Goal: Task Accomplishment & Management: Use online tool/utility

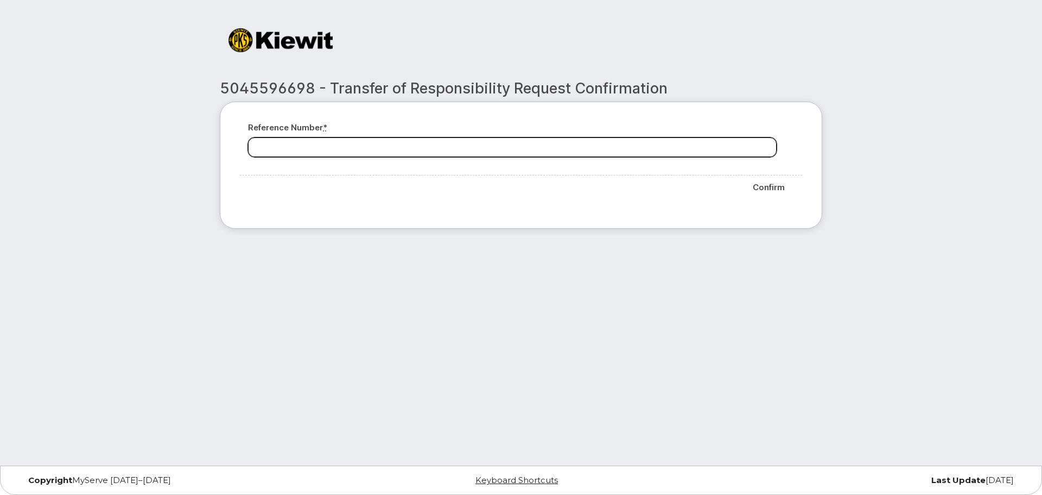
click at [503, 146] on input "Reference number *" at bounding box center [512, 147] width 529 height 20
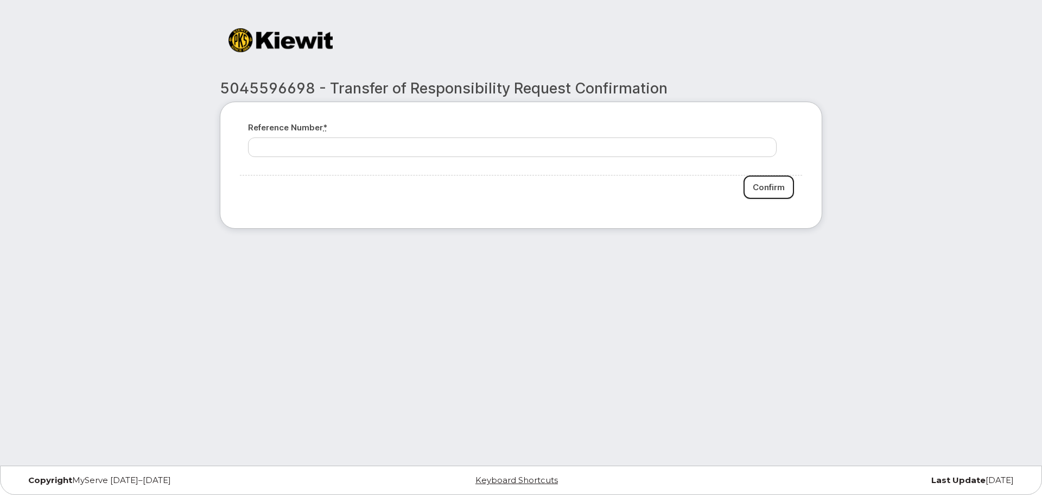
click at [768, 185] on input "Confirm" at bounding box center [769, 186] width 50 height 23
click at [289, 217] on div "Reference number * Confirm" at bounding box center [521, 165] width 603 height 127
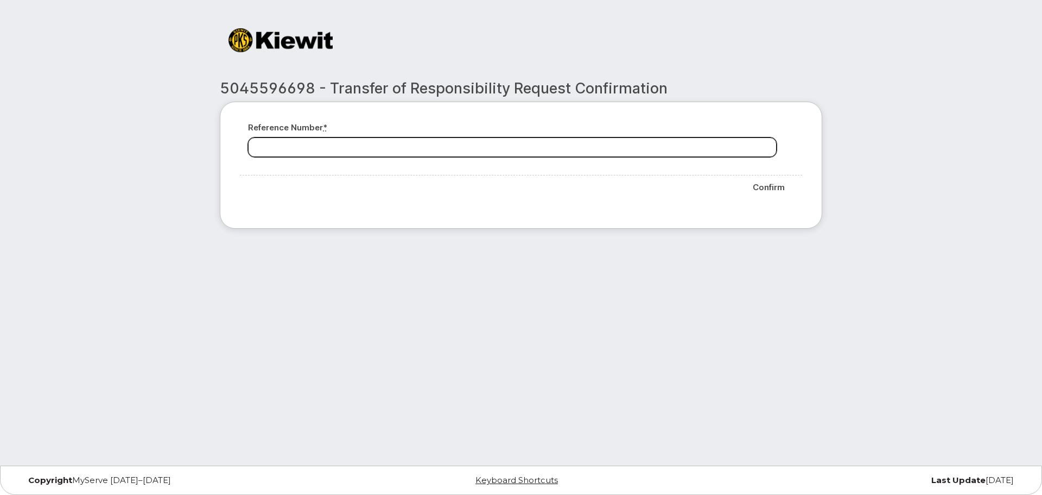
click at [381, 147] on input "Reference number *" at bounding box center [512, 147] width 529 height 20
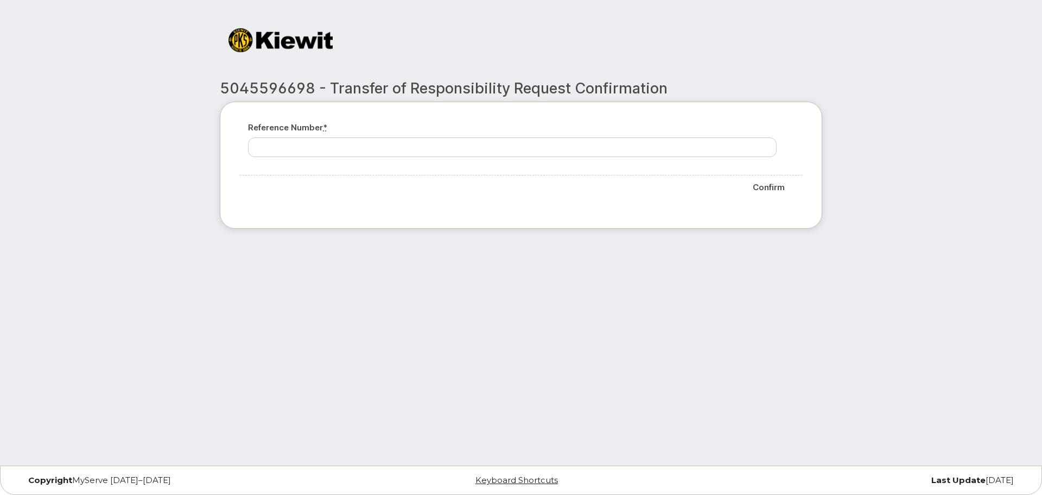
click at [276, 84] on h2 "5045596698 - Transfer of Responsibility Request Confirmation" at bounding box center [521, 88] width 603 height 16
copy h2 "5045596698"
click at [402, 48] on div at bounding box center [315, 40] width 190 height 24
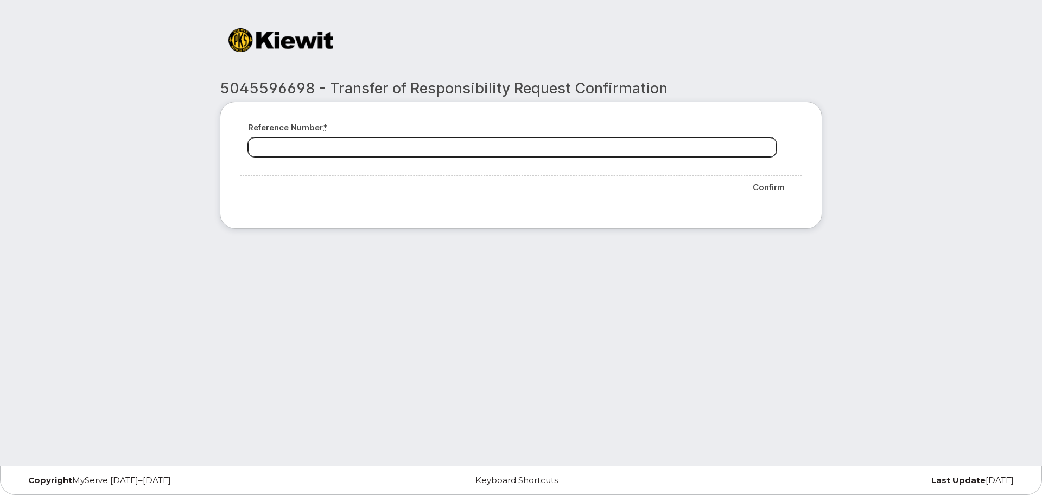
click at [378, 144] on input "Reference number *" at bounding box center [512, 147] width 529 height 20
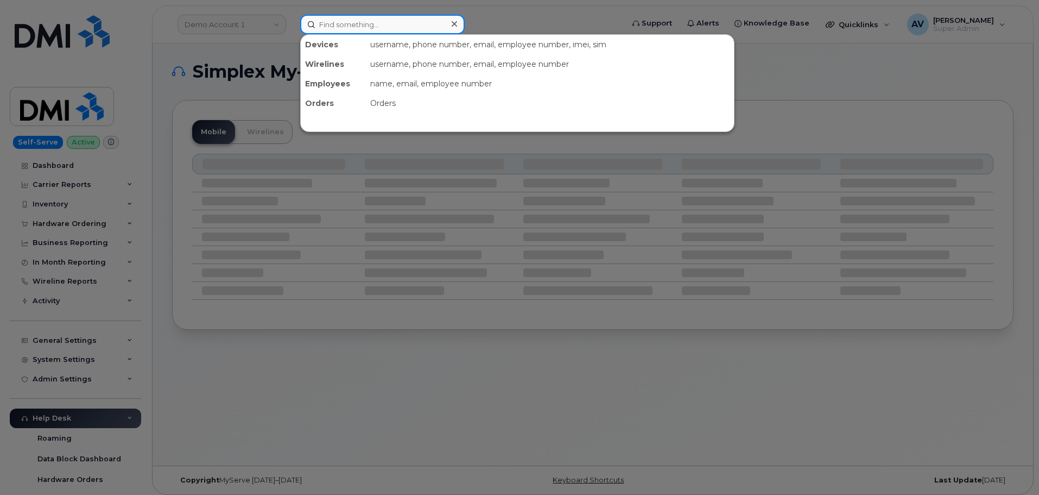
click at [374, 21] on input at bounding box center [382, 25] width 164 height 20
paste input "5045596698"
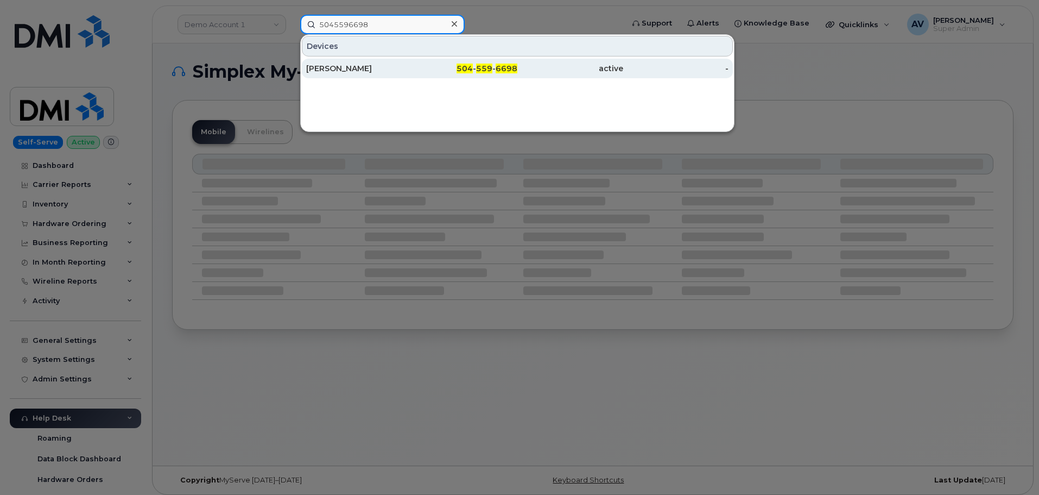
type input "5045596698"
click at [398, 67] on div "[PERSON_NAME]" at bounding box center [359, 68] width 106 height 11
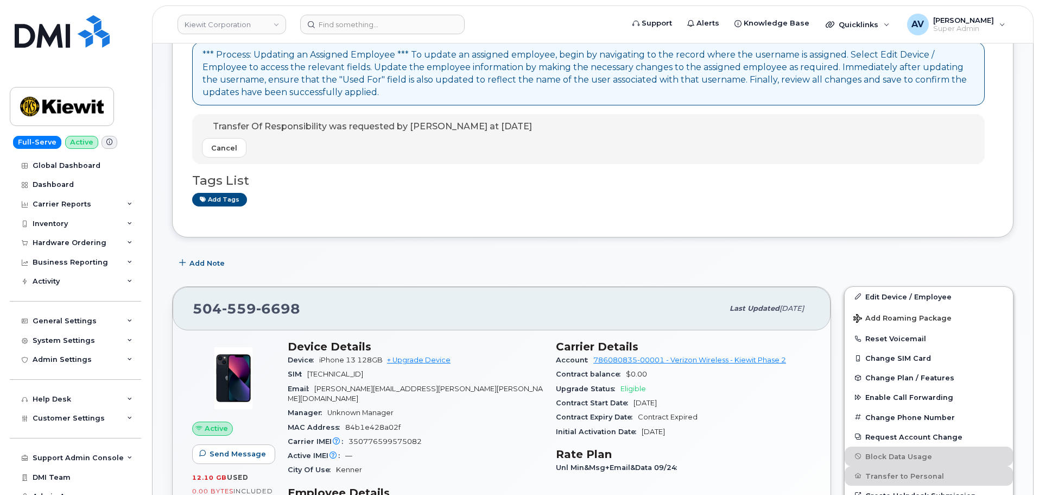
scroll to position [109, 0]
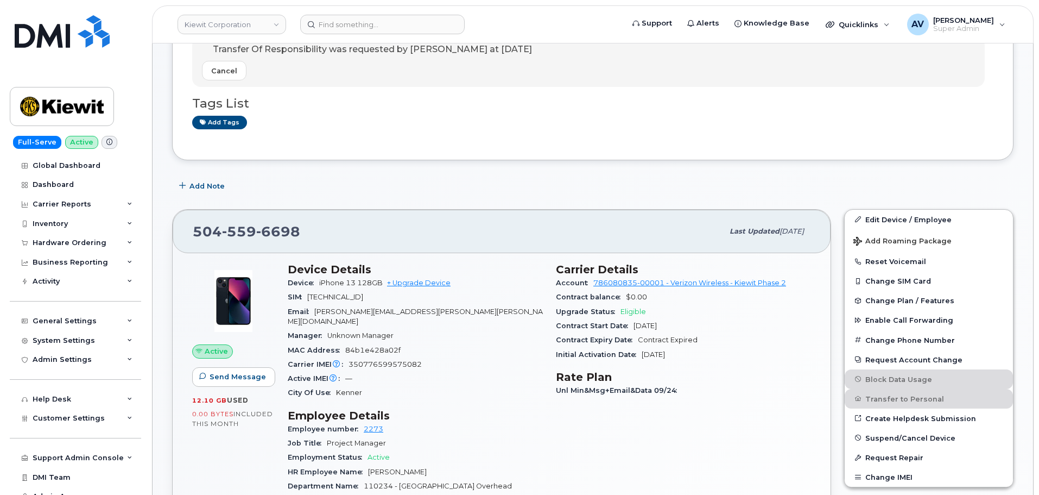
scroll to position [163, 0]
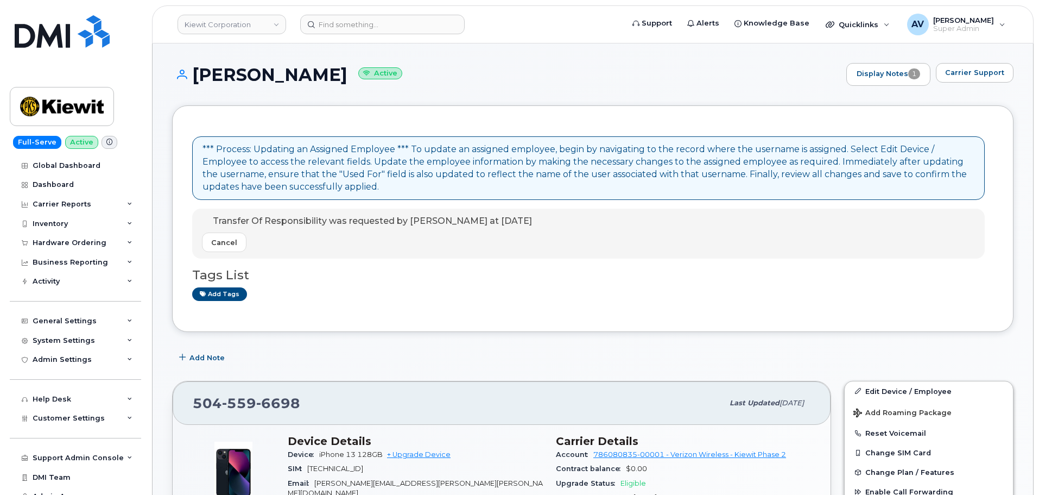
drag, startPoint x: 194, startPoint y: 69, endPoint x: 330, endPoint y: 62, distance: 136.4
copy h1 "[PERSON_NAME]"
drag, startPoint x: 210, startPoint y: 217, endPoint x: 324, endPoint y: 227, distance: 114.5
click at [324, 227] on p "Transfer Of Responsibility was requested by [PERSON_NAME] at [DATE]" at bounding box center [367, 221] width 330 height 13
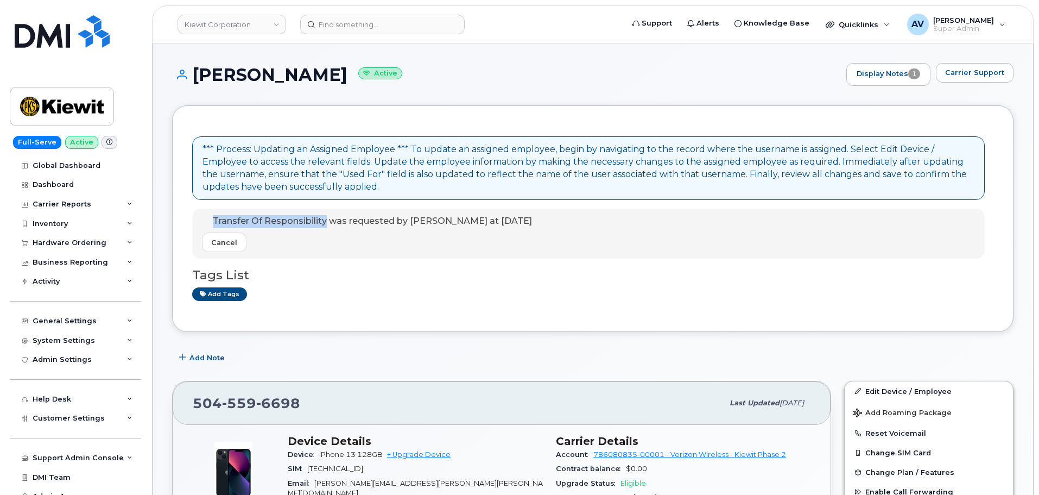
copy p "Transfer Of Responsibility"
click at [442, 222] on span "Transfer Of Responsibility was requested by [PERSON_NAME] at [DATE]" at bounding box center [372, 221] width 319 height 10
copy span "Volkov"
drag, startPoint x: 193, startPoint y: 71, endPoint x: 336, endPoint y: 68, distance: 142.8
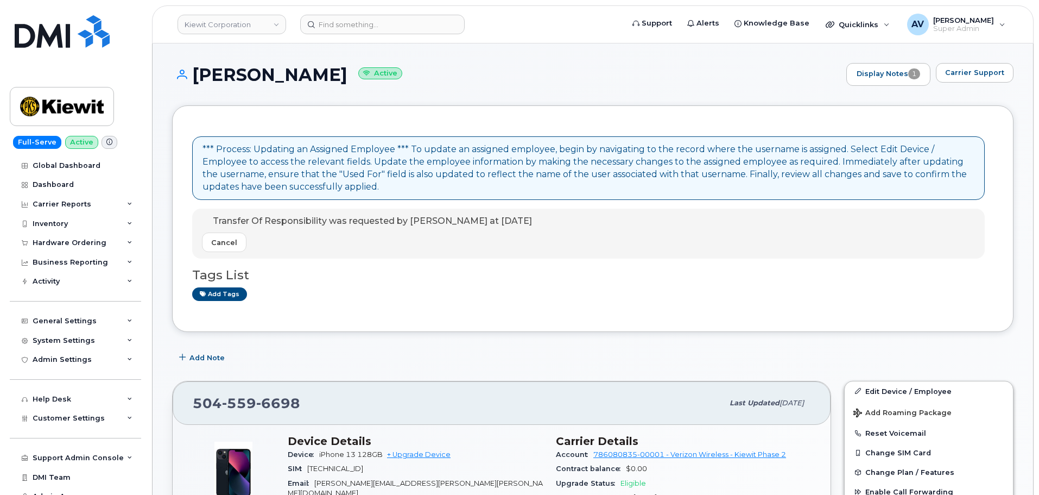
click at [336, 68] on h1 "David Kowalski Active" at bounding box center [506, 74] width 669 height 19
copy h1 "[PERSON_NAME]"
drag, startPoint x: 189, startPoint y: 400, endPoint x: 302, endPoint y: 403, distance: 113.5
click at [302, 403] on div "504 559 6698 Last updated Oct 06, 2025" at bounding box center [502, 402] width 658 height 43
copy span "504 559 6698"
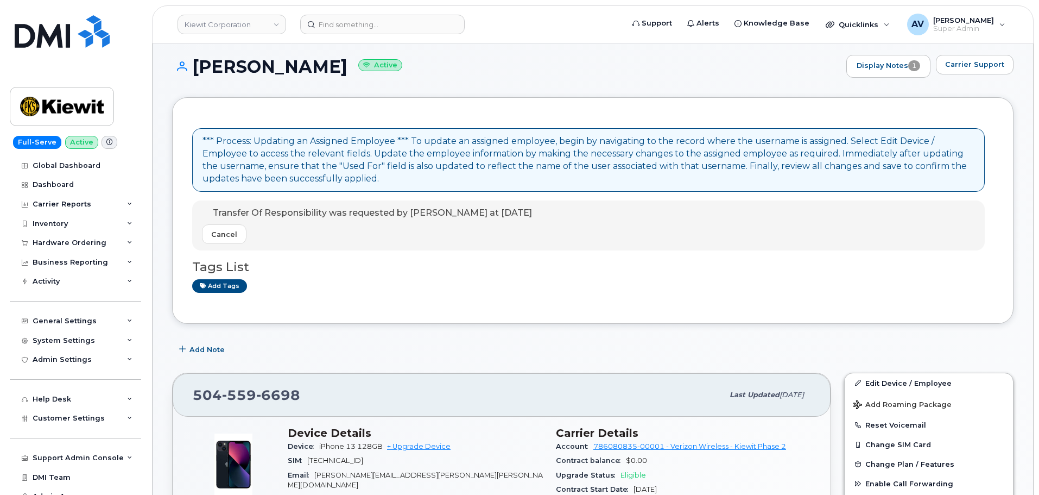
scroll to position [109, 0]
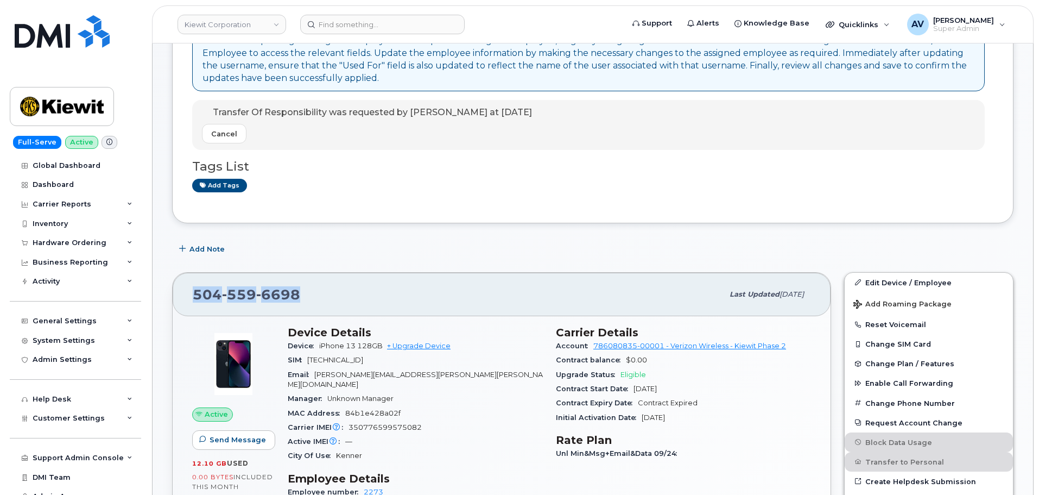
drag, startPoint x: 301, startPoint y: 296, endPoint x: 188, endPoint y: 292, distance: 113.0
click at [188, 292] on div "504 559 6698 Last updated Oct 06, 2025" at bounding box center [502, 294] width 658 height 43
copy span "[PHONE_NUMBER]"
click at [423, 186] on div "Add tags" at bounding box center [588, 186] width 793 height 14
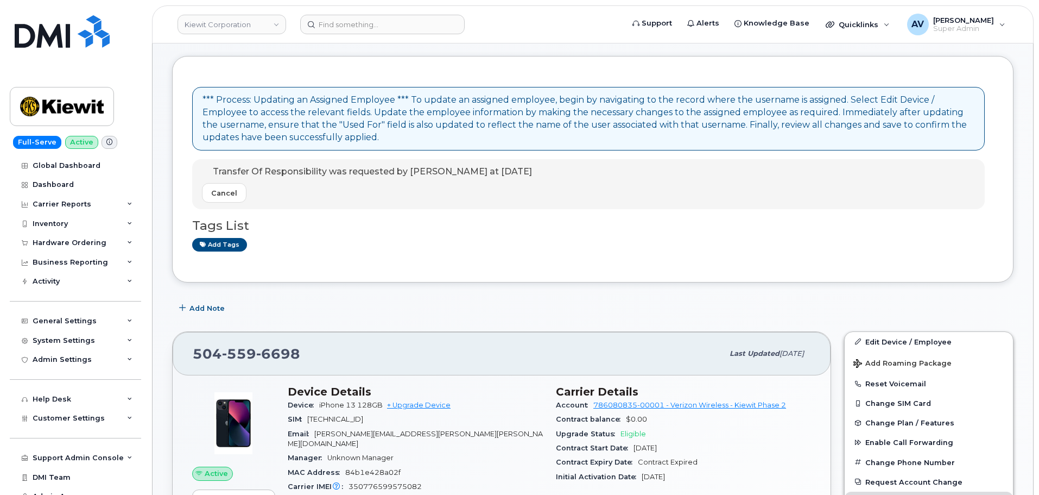
scroll to position [0, 0]
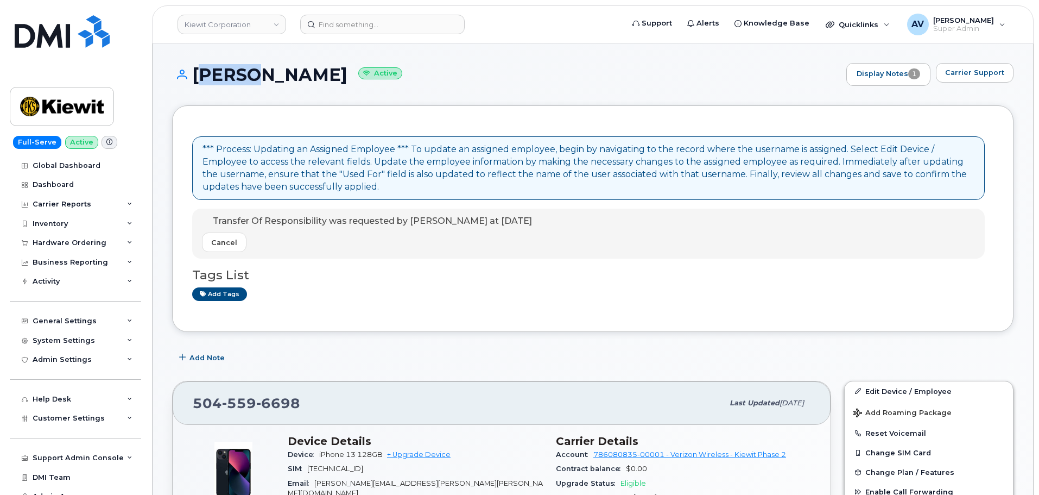
drag, startPoint x: 191, startPoint y: 75, endPoint x: 240, endPoint y: 77, distance: 49.4
click at [240, 77] on h1 "[PERSON_NAME] Active" at bounding box center [506, 74] width 669 height 19
copy h1 "David"
click at [245, 103] on div "David Kowalski Active Display Notes 1 Carrier Support" at bounding box center [592, 84] width 841 height 42
drag, startPoint x: 197, startPoint y: 73, endPoint x: 331, endPoint y: 72, distance: 134.1
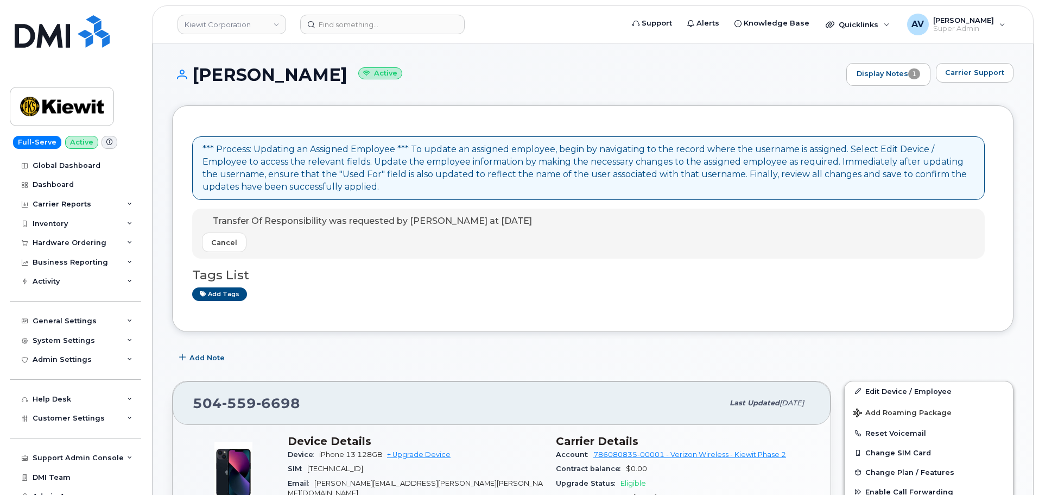
click at [331, 72] on h1 "David Kowalski Active" at bounding box center [506, 74] width 669 height 19
copy h1 "[PERSON_NAME]"
click at [267, 73] on h1 "[PERSON_NAME] Active" at bounding box center [506, 74] width 669 height 19
click at [269, 73] on h1 "[PERSON_NAME] Active" at bounding box center [506, 74] width 669 height 19
click at [273, 72] on h1 "[PERSON_NAME] Active" at bounding box center [506, 74] width 669 height 19
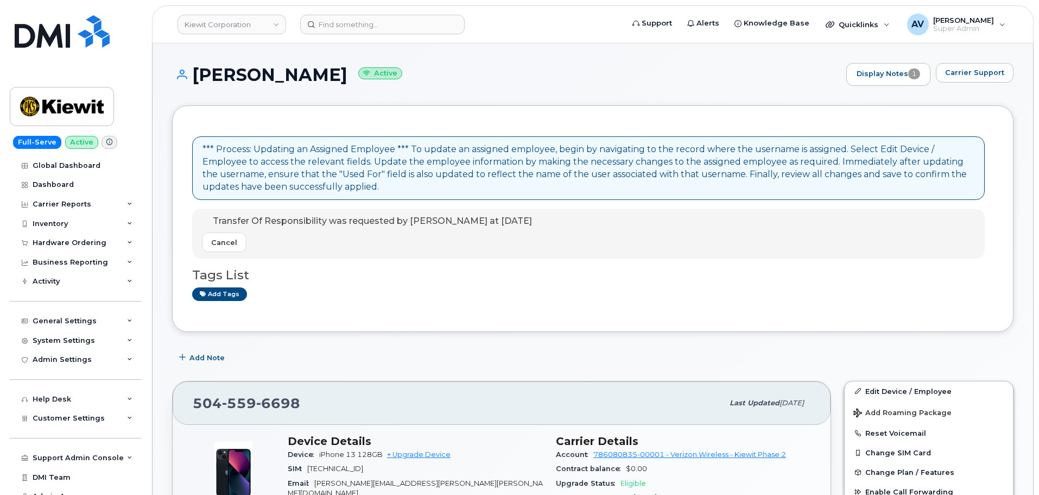
click at [273, 72] on h1 "[PERSON_NAME] Active" at bounding box center [506, 74] width 669 height 19
copy h1 "[PERSON_NAME]"
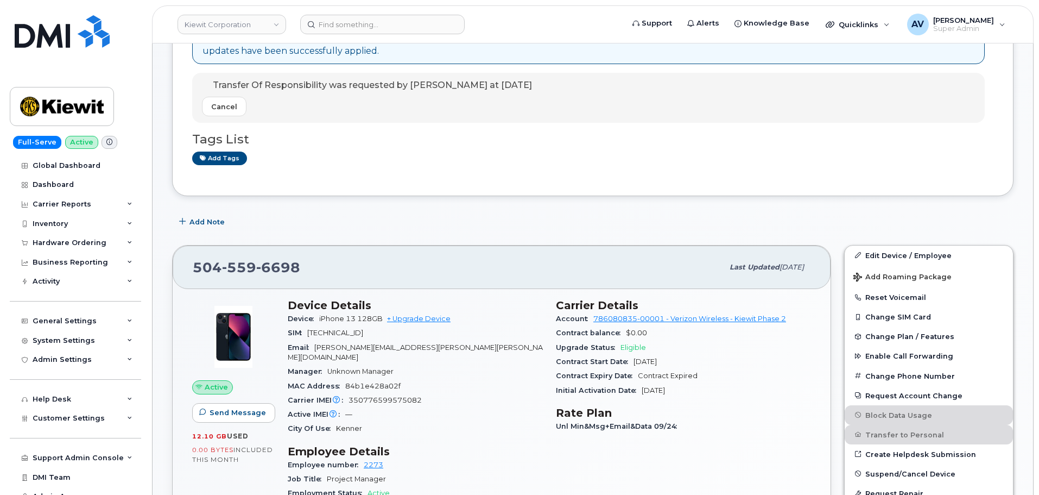
scroll to position [163, 0]
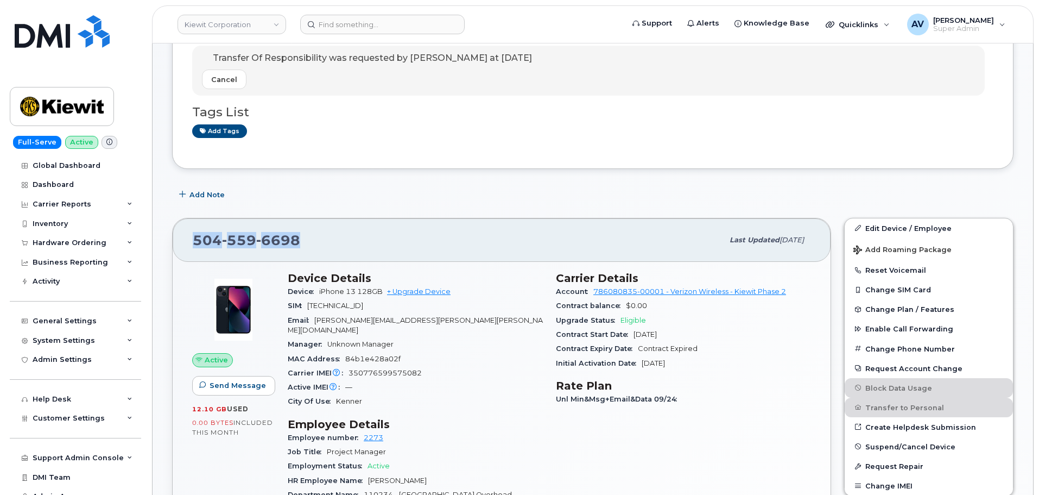
drag, startPoint x: 294, startPoint y: 242, endPoint x: 193, endPoint y: 238, distance: 101.0
click at [193, 238] on div "[PHONE_NUMBER]" at bounding box center [458, 240] width 530 height 23
copy span "[PHONE_NUMBER]"
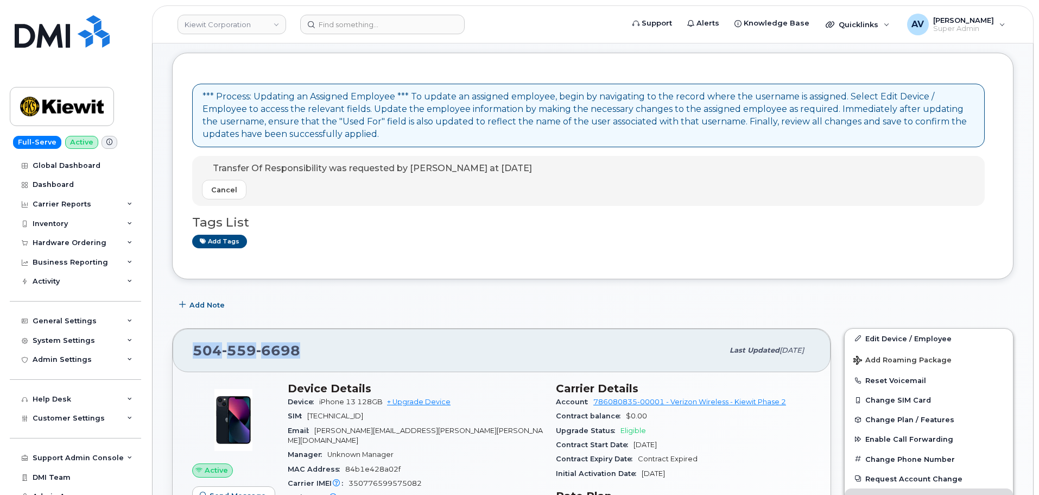
scroll to position [54, 0]
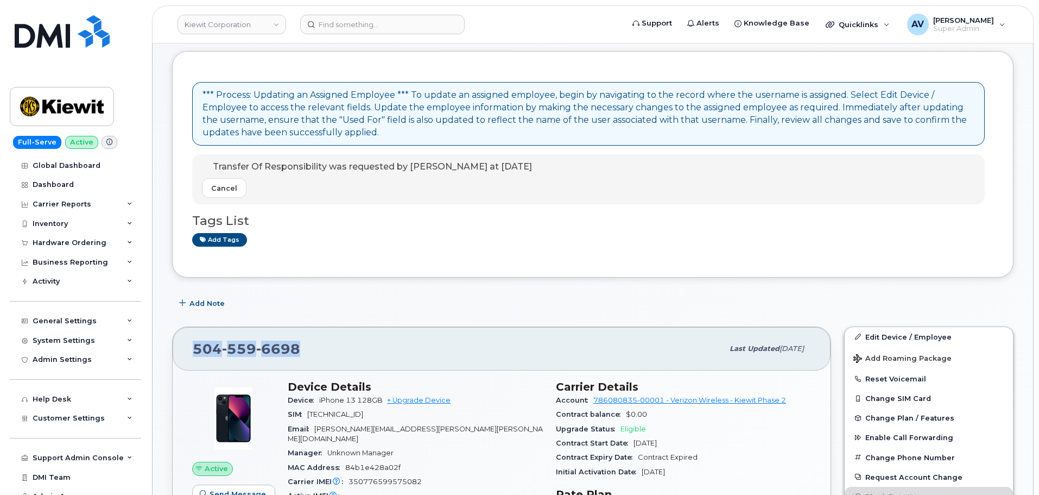
copy span "504 559 6698"
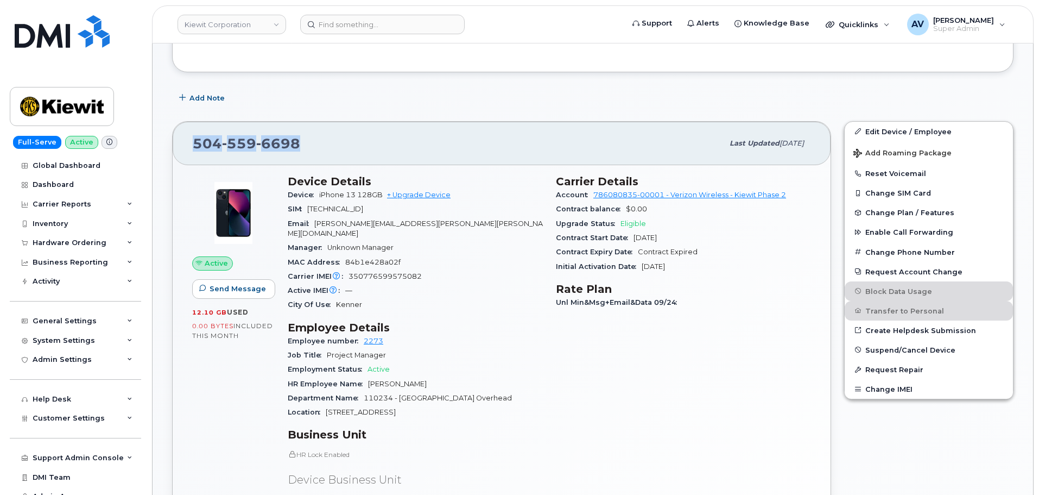
scroll to position [271, 0]
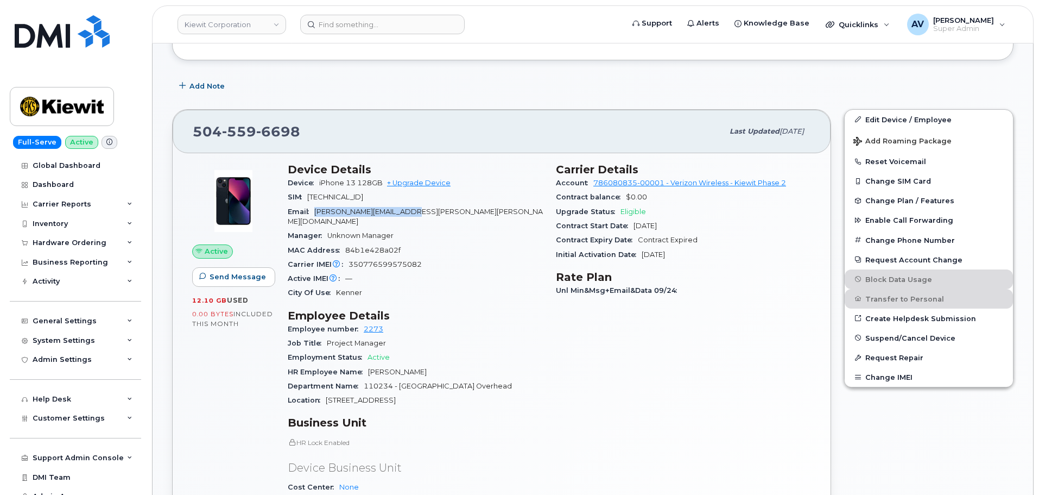
drag, startPoint x: 426, startPoint y: 212, endPoint x: 316, endPoint y: 208, distance: 109.2
click at [316, 208] on span "[PERSON_NAME][EMAIL_ADDRESS][PERSON_NAME][PERSON_NAME][DOMAIN_NAME]" at bounding box center [415, 216] width 255 height 18
copy span "[PERSON_NAME][EMAIL_ADDRESS][PERSON_NAME][PERSON_NAME][DOMAIN_NAME]"
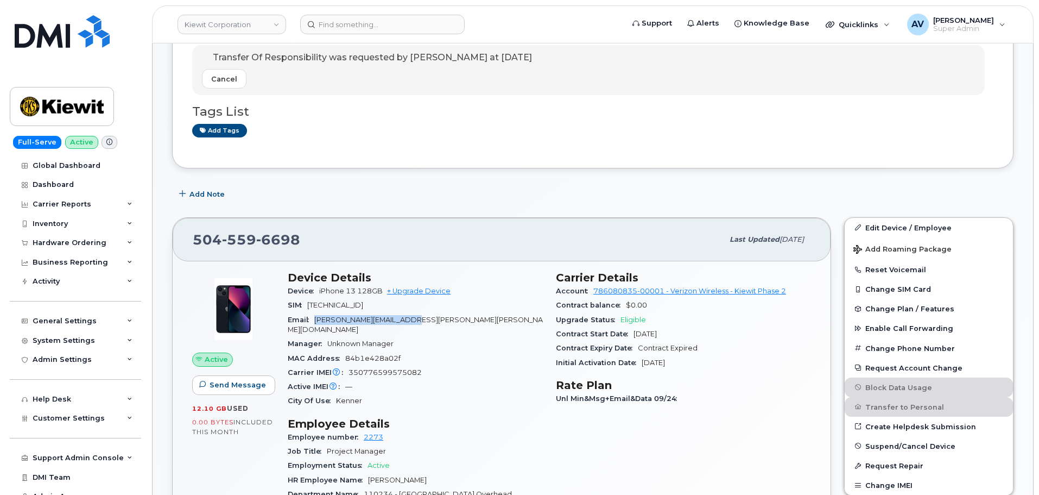
scroll to position [0, 0]
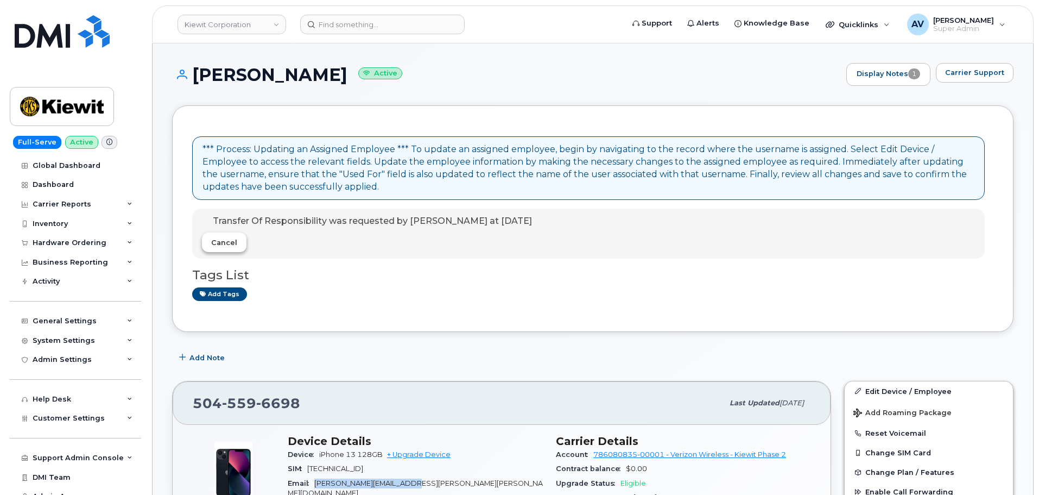
click at [234, 248] on button "Cancel" at bounding box center [224, 242] width 45 height 20
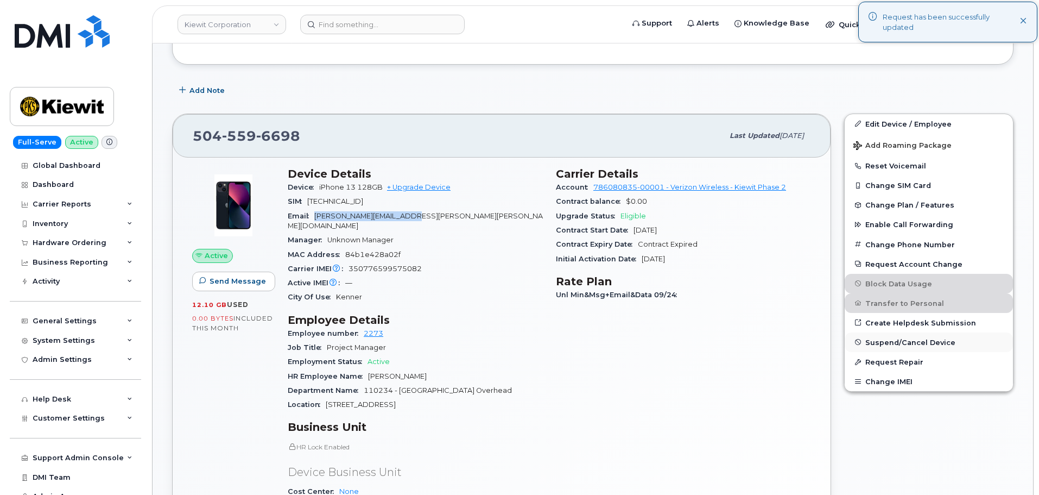
scroll to position [217, 0]
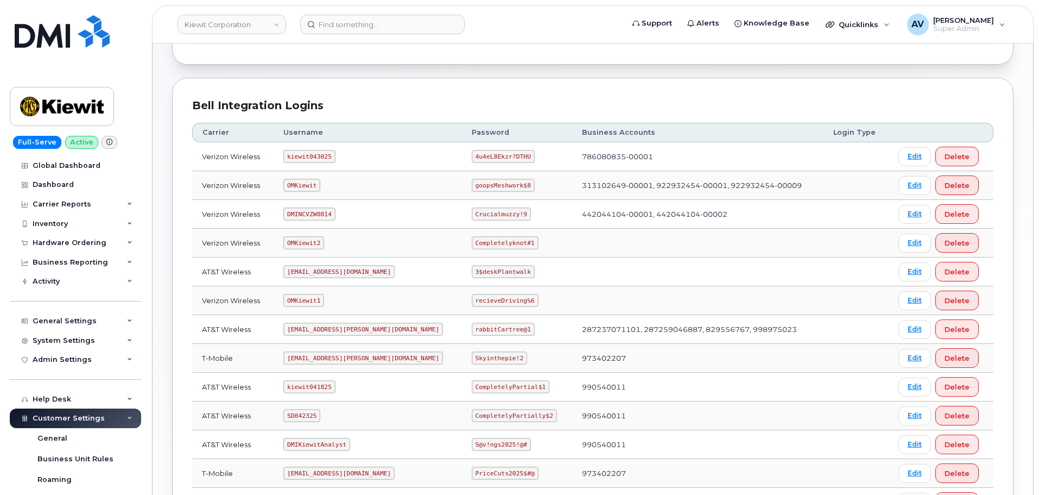
scroll to position [109, 0]
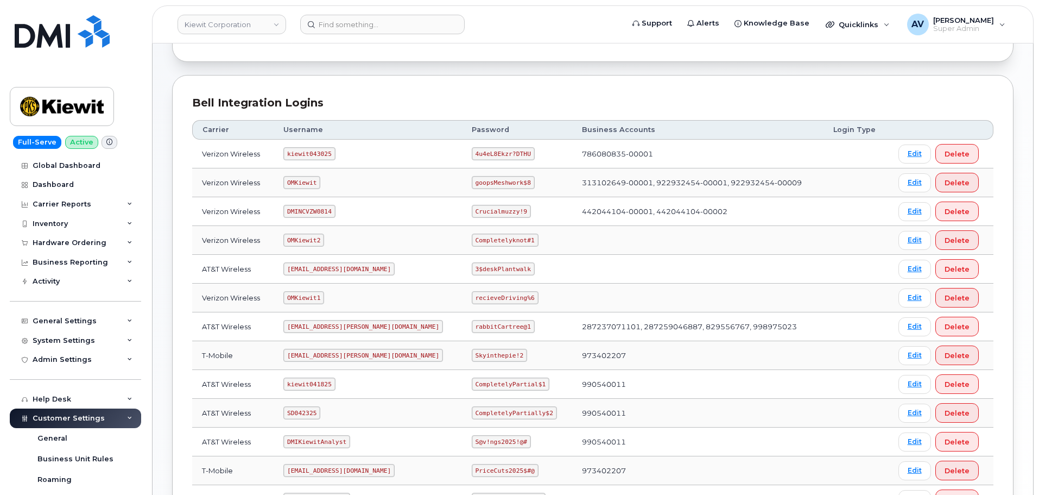
click at [320, 155] on code "kiewit043025" at bounding box center [309, 153] width 52 height 13
copy code "kiewit043025"
click at [473, 153] on code "4u4eL8Ekzr?DTHU" at bounding box center [503, 153] width 63 height 13
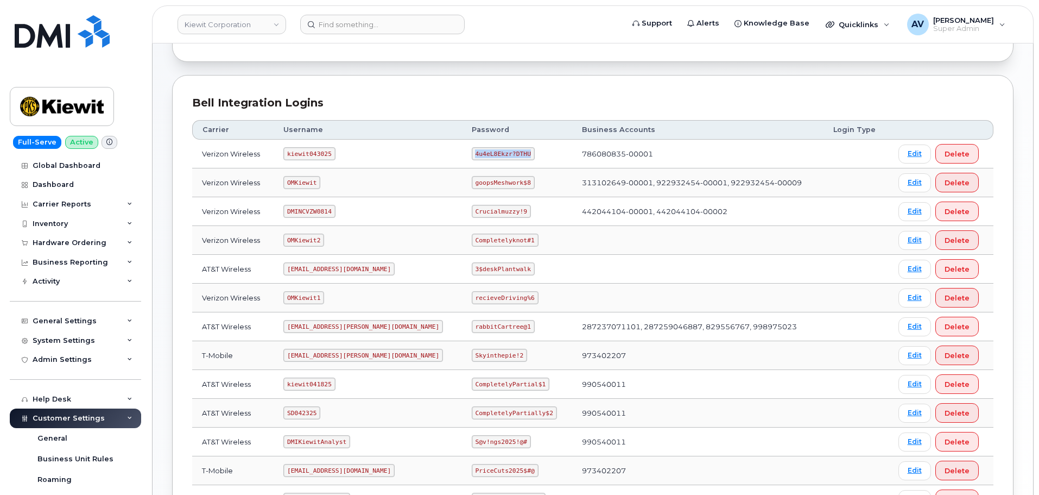
click at [473, 153] on code "4u4eL8Ekzr?DTHU" at bounding box center [503, 153] width 63 height 13
copy code "4u4eL8Ekzr?DTHU"
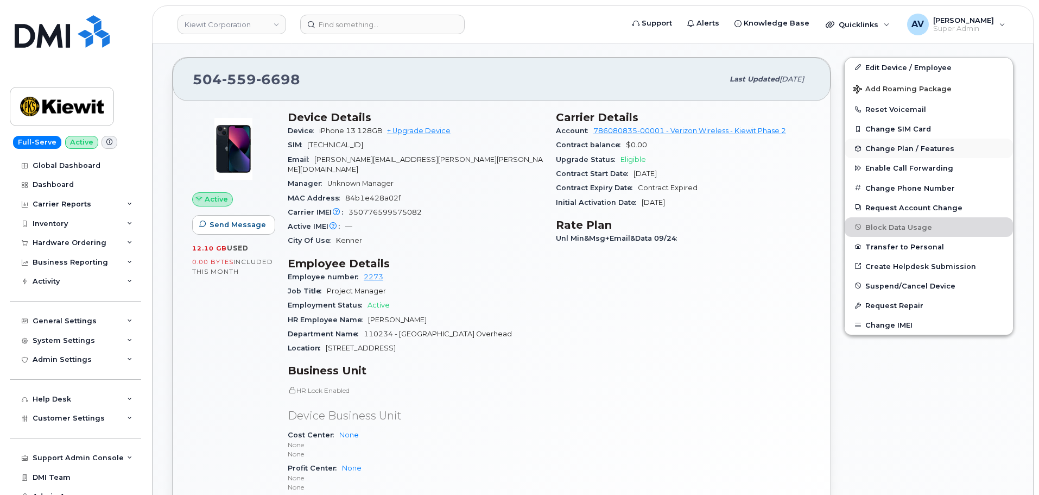
scroll to position [207, 0]
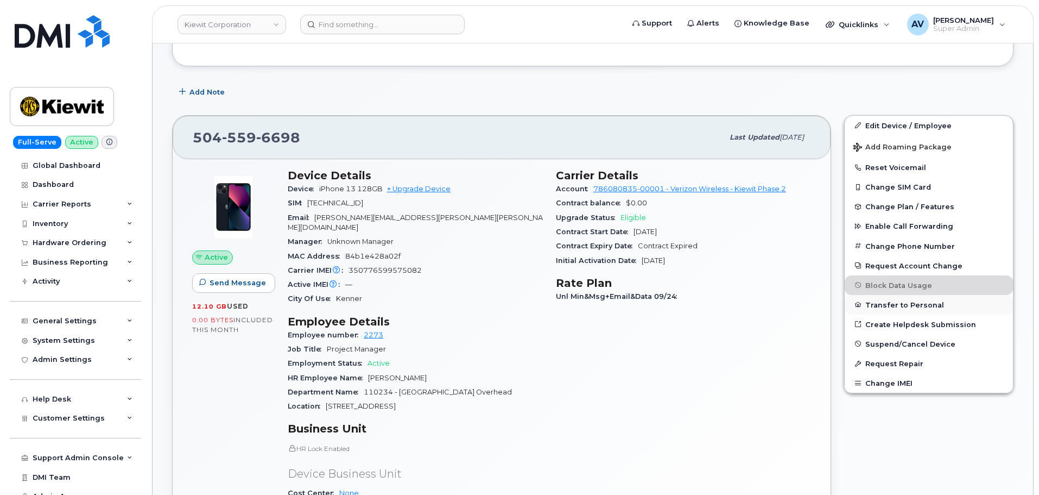
click at [910, 307] on button "Transfer to Personal" at bounding box center [929, 305] width 168 height 20
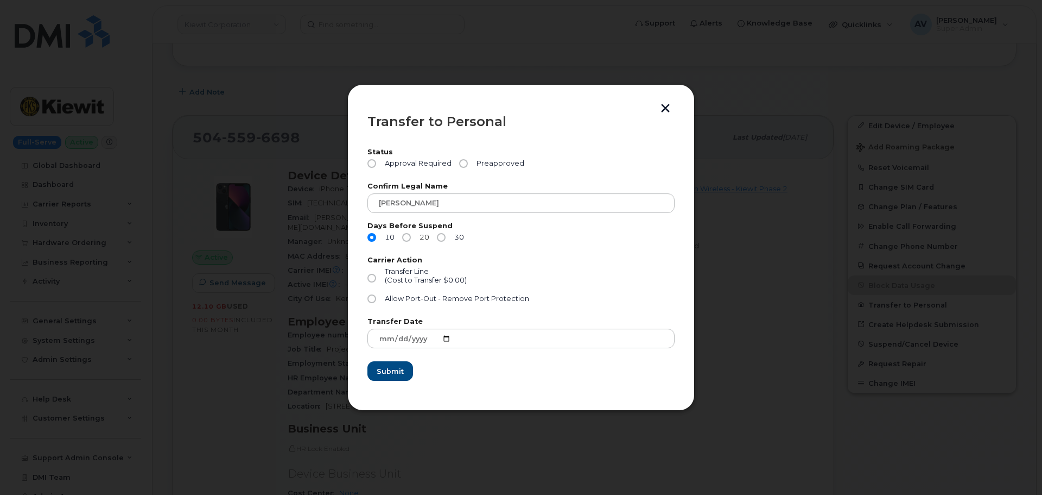
click at [408, 238] on input "20" at bounding box center [406, 237] width 9 height 9
radio input "true"
click at [371, 165] on input "Approval Required" at bounding box center [372, 163] width 9 height 9
radio input "true"
click at [668, 106] on button "button" at bounding box center [665, 109] width 16 height 11
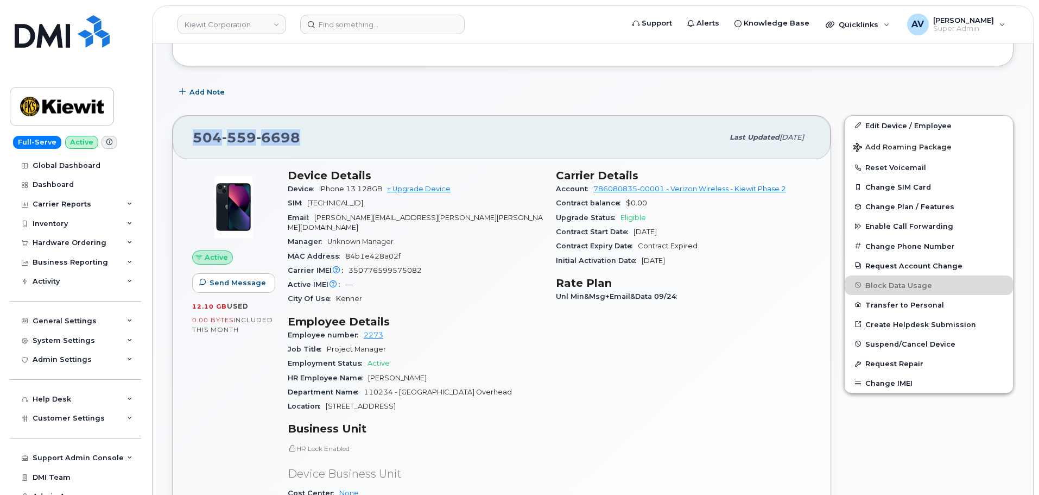
drag, startPoint x: 297, startPoint y: 132, endPoint x: 187, endPoint y: 134, distance: 110.8
click at [187, 134] on div "504 559 6698 Last updated Oct 06, 2025" at bounding box center [502, 137] width 658 height 43
copy span "504 559 6698"
click at [879, 306] on button "Transfer to Personal" at bounding box center [929, 305] width 168 height 20
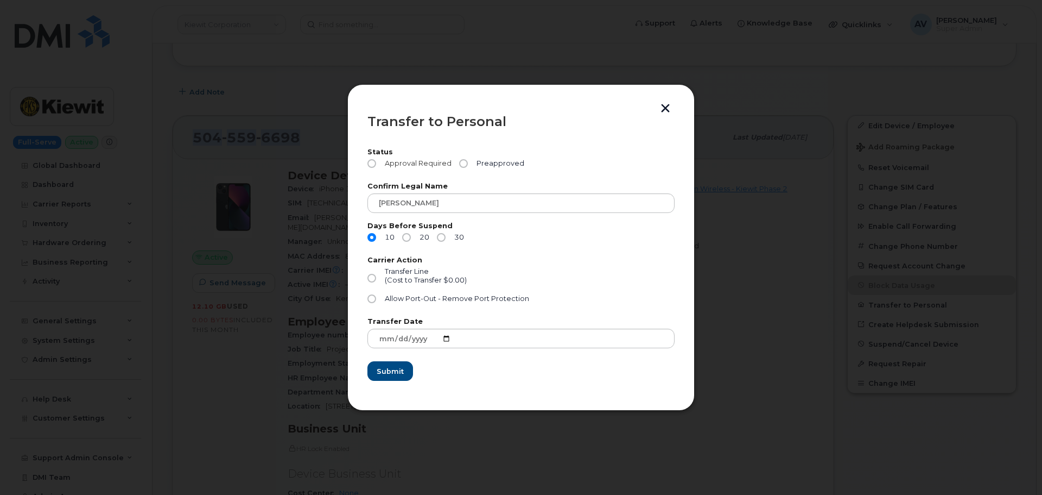
click at [374, 166] on input "Approval Required" at bounding box center [372, 163] width 9 height 9
radio input "true"
click at [408, 237] on input "20" at bounding box center [406, 237] width 9 height 9
radio input "true"
drag, startPoint x: 537, startPoint y: 301, endPoint x: 381, endPoint y: 272, distance: 159.0
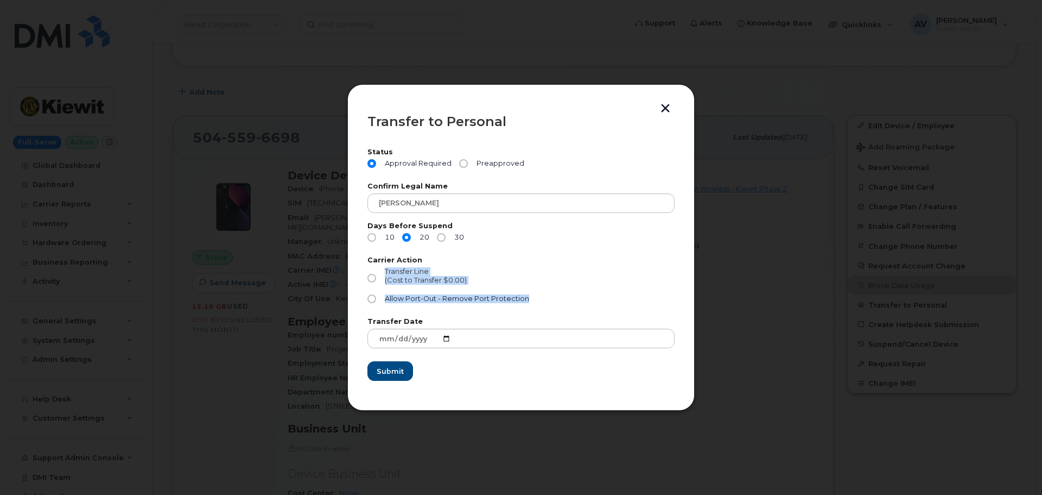
click at [381, 272] on div "Carrier Action Transfer Line (Cost to Transfer $0.00) Allow Port-Out - Remove P…" at bounding box center [521, 283] width 307 height 52
copy div "Transfer Line (Cost to Transfer $0.00) Allow Port-Out - Remove Port Protection"
click at [590, 272] on div "Transfer Line (Cost to Transfer $0.00)" at bounding box center [521, 280] width 307 height 27
click at [565, 270] on div "Transfer Line (Cost to Transfer $0.00)" at bounding box center [521, 280] width 307 height 27
click at [373, 298] on input "Allow Port-Out - Remove Port Protection" at bounding box center [372, 298] width 9 height 9
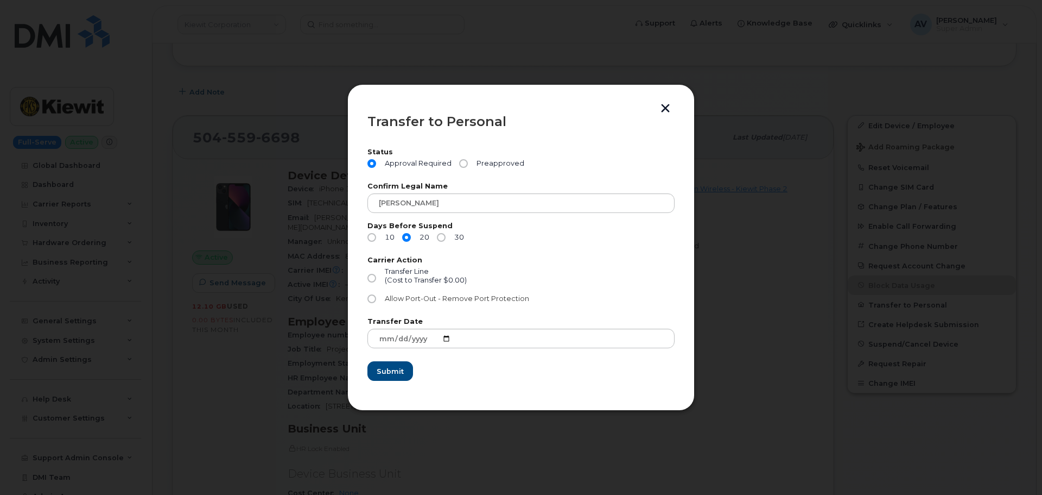
radio input "true"
click at [401, 370] on span "Submit" at bounding box center [389, 371] width 27 height 10
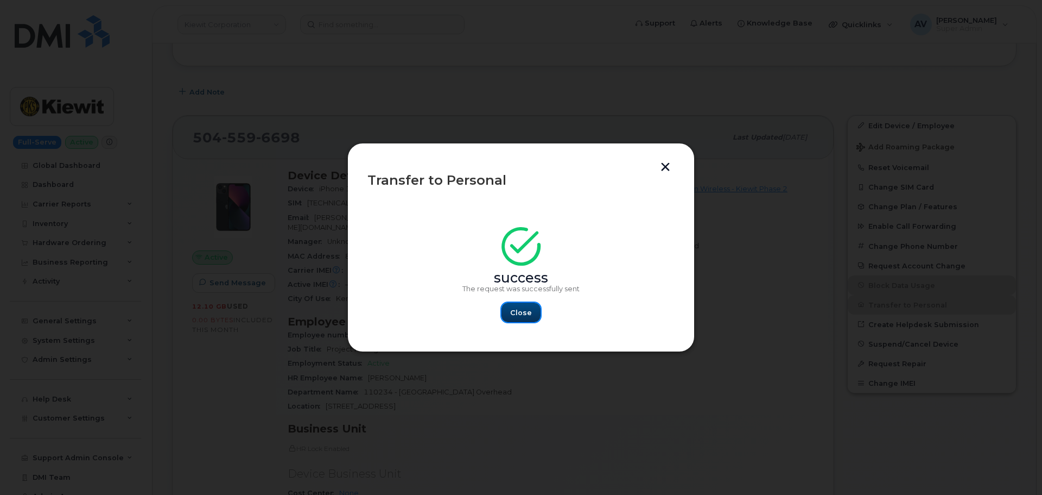
click at [527, 312] on span "Close" at bounding box center [521, 312] width 22 height 10
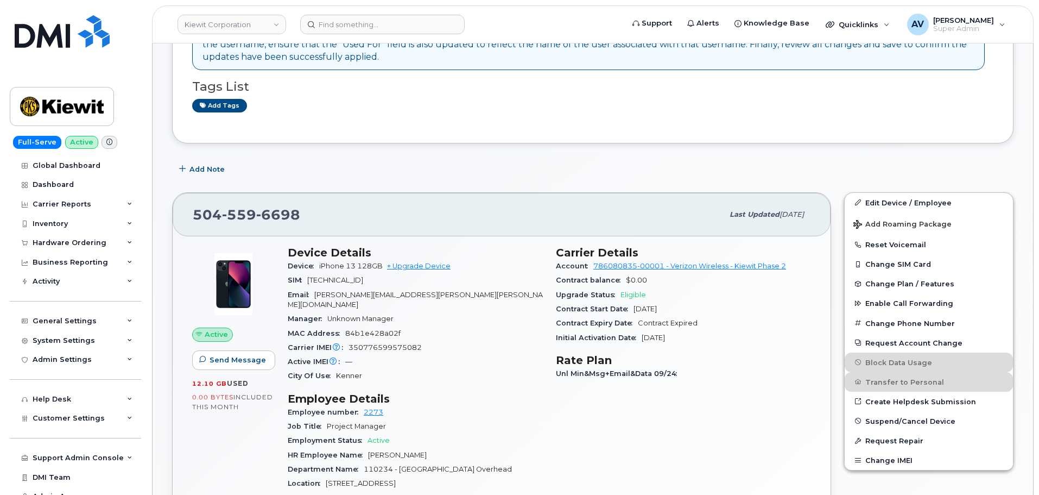
scroll to position [163, 0]
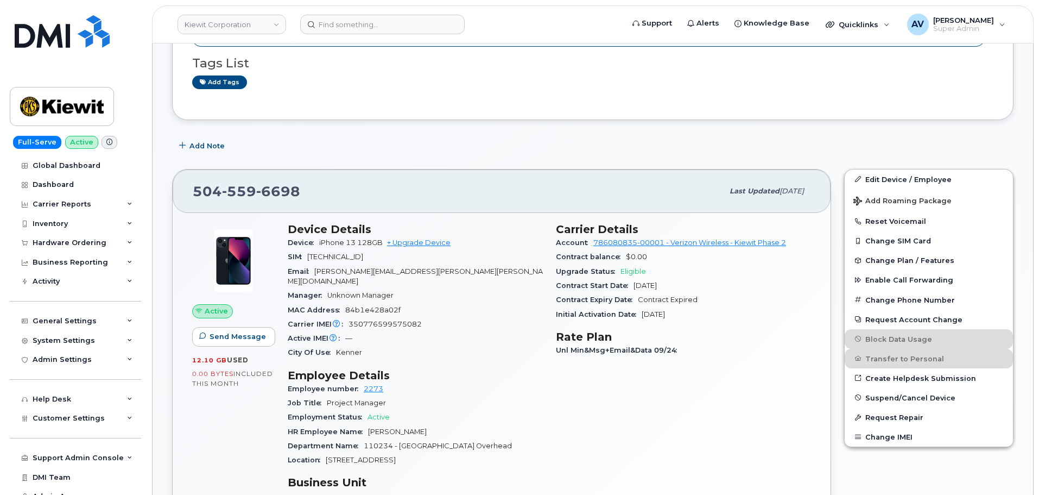
scroll to position [163, 0]
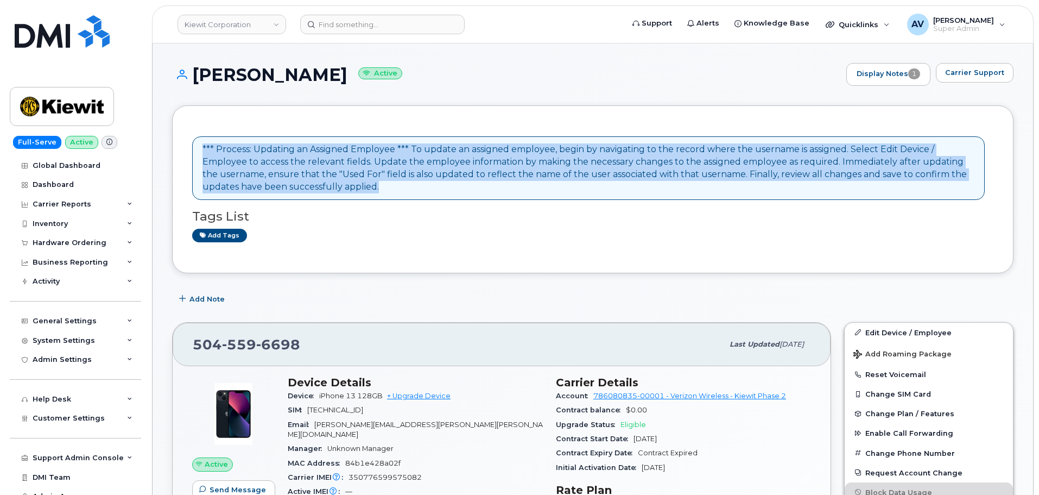
drag, startPoint x: 202, startPoint y: 147, endPoint x: 558, endPoint y: 193, distance: 358.6
click at [558, 193] on div "*** Process: Updating an Assigned Employee *** To update an assigned employee, …" at bounding box center [588, 167] width 772 height 49
click at [894, 76] on link "Display Notes 1" at bounding box center [887, 75] width 85 height 24
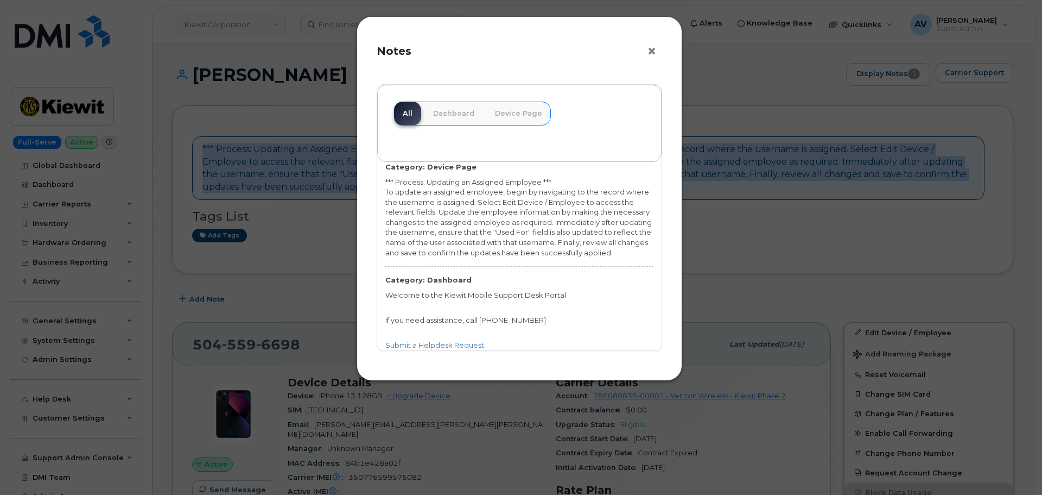
click at [649, 50] on button "×" at bounding box center [654, 51] width 15 height 16
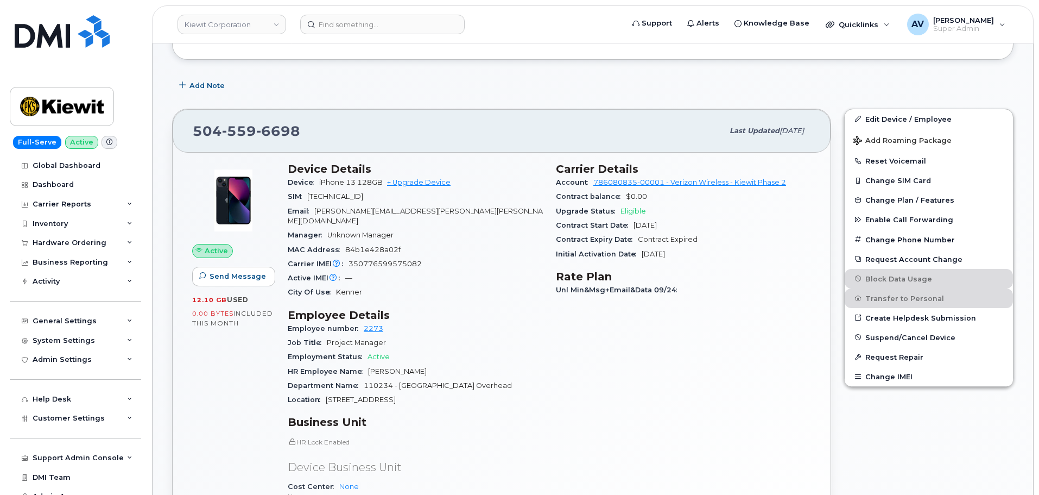
scroll to position [217, 0]
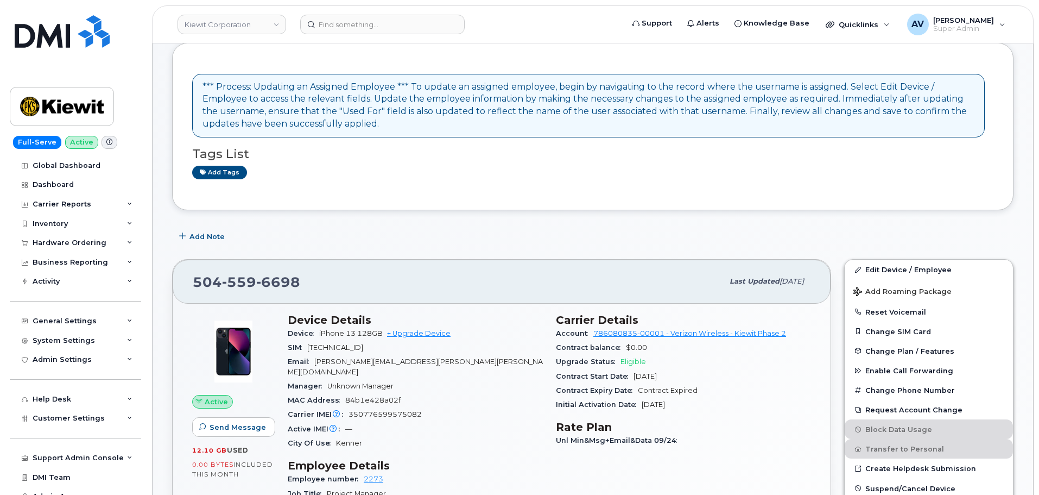
scroll to position [163, 0]
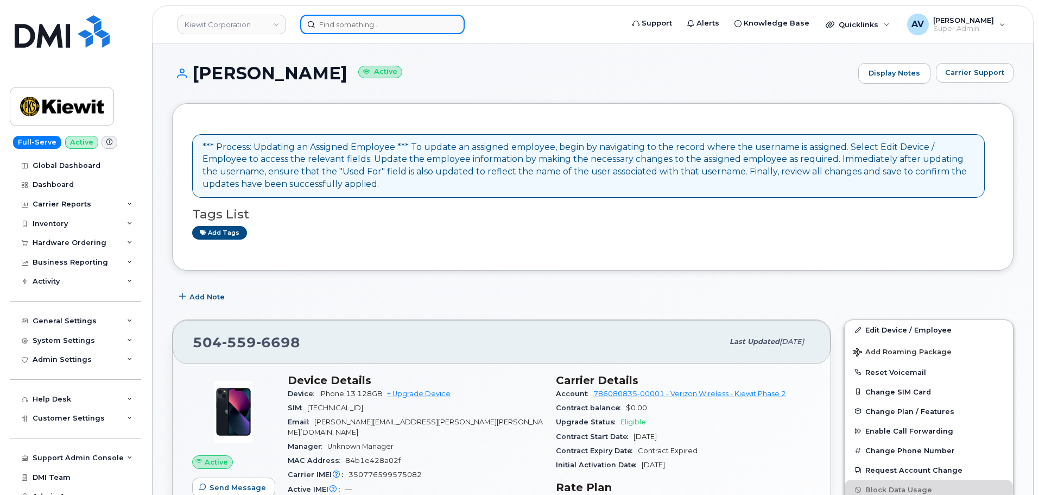
click at [362, 25] on input at bounding box center [382, 25] width 164 height 20
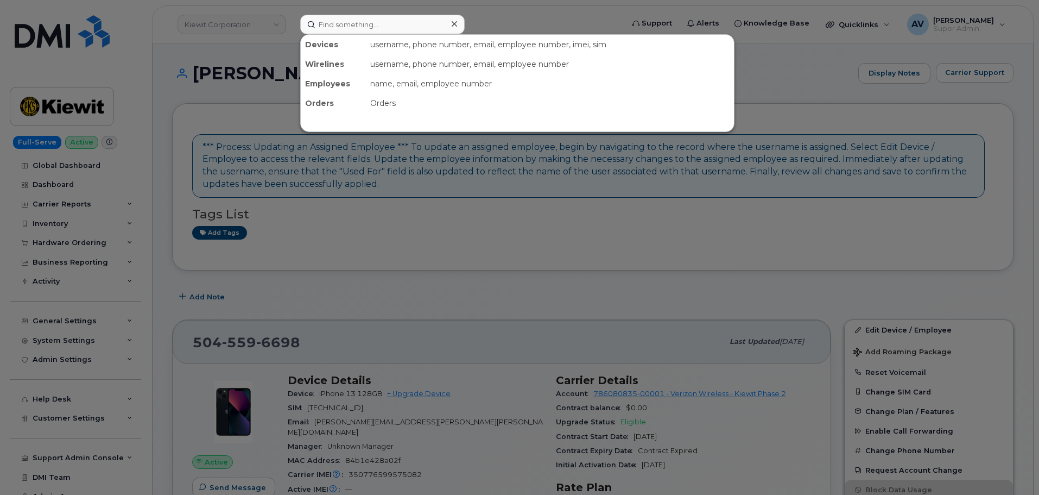
click at [275, 22] on div at bounding box center [519, 247] width 1039 height 495
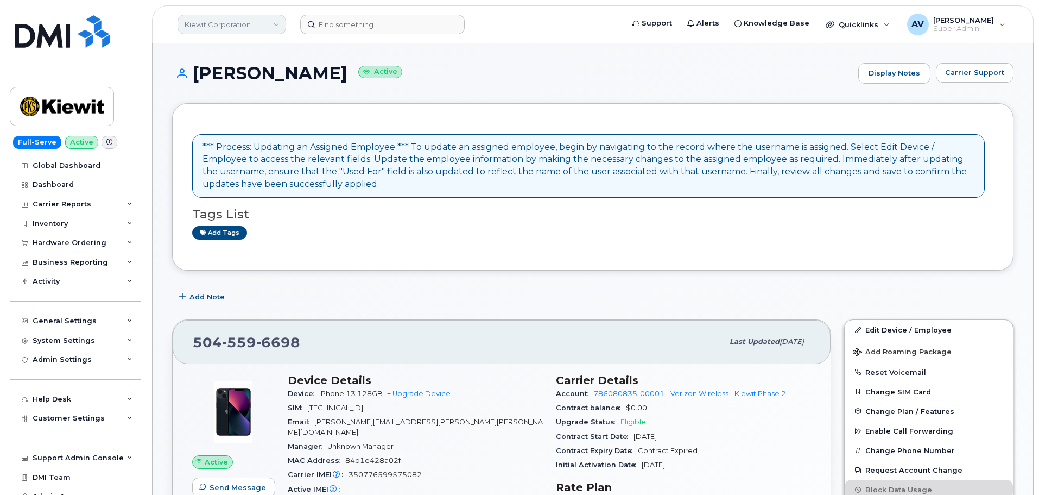
click at [256, 23] on link "Kiewit Corporation" at bounding box center [232, 25] width 109 height 20
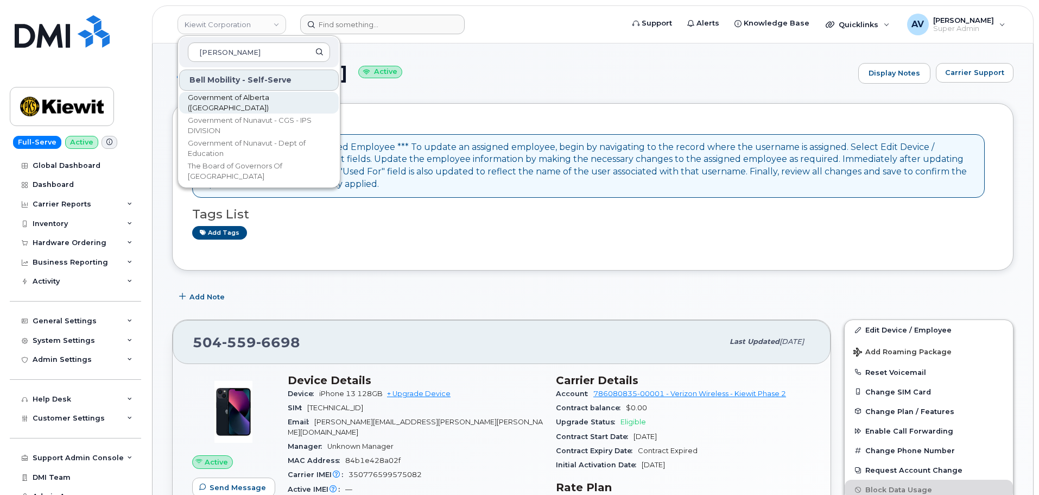
type input "gover"
click at [281, 99] on span "Government of Alberta ([GEOGRAPHIC_DATA])" at bounding box center [250, 102] width 125 height 21
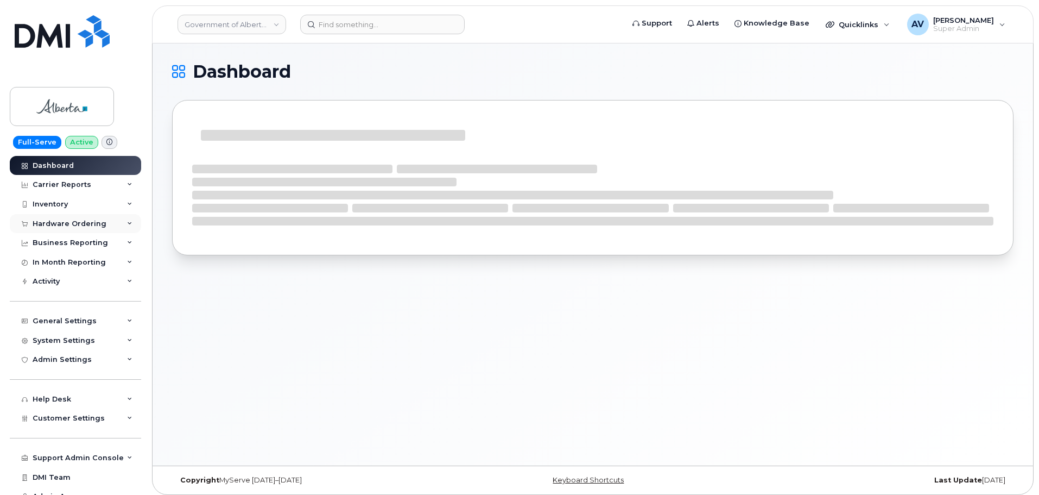
click at [87, 223] on div "Hardware Ordering" at bounding box center [70, 223] width 74 height 9
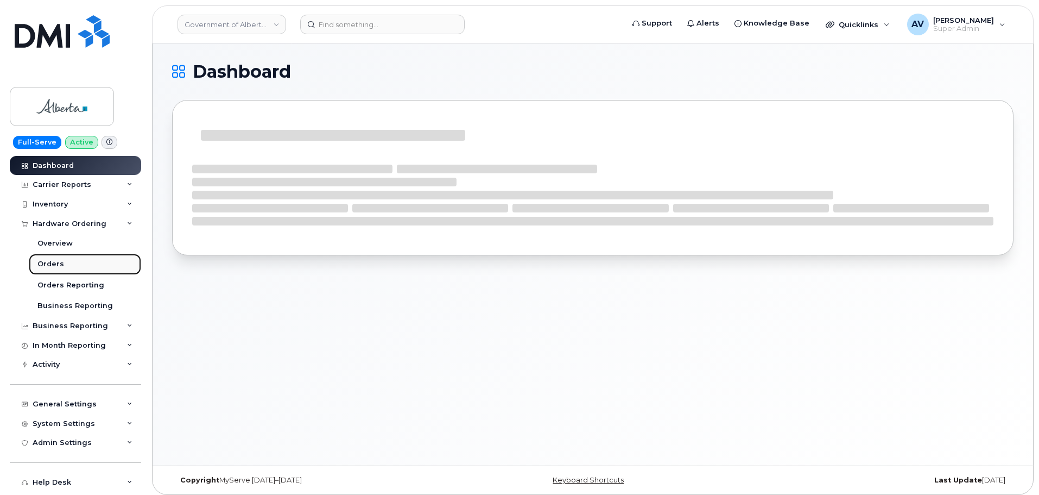
click at [80, 264] on link "Orders" at bounding box center [85, 264] width 112 height 21
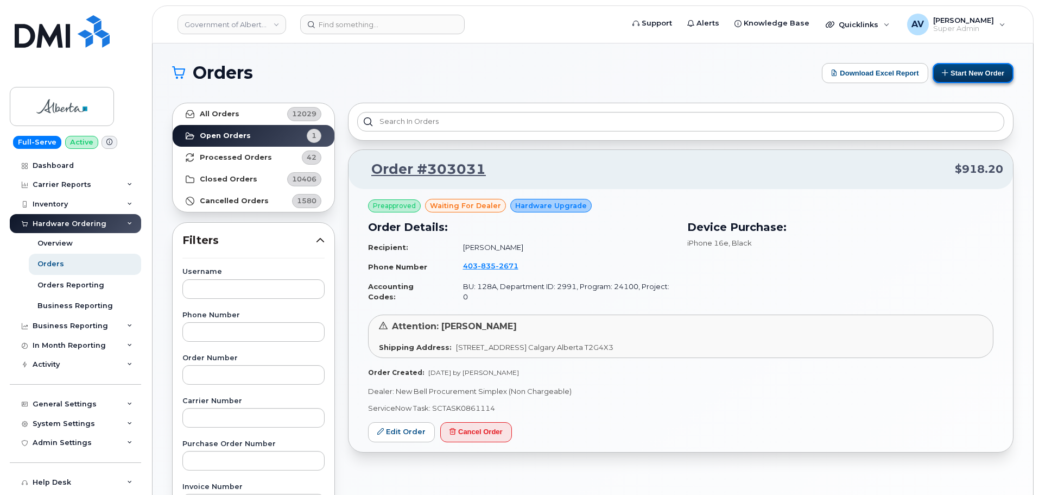
click at [970, 77] on button "Start New Order" at bounding box center [973, 73] width 81 height 20
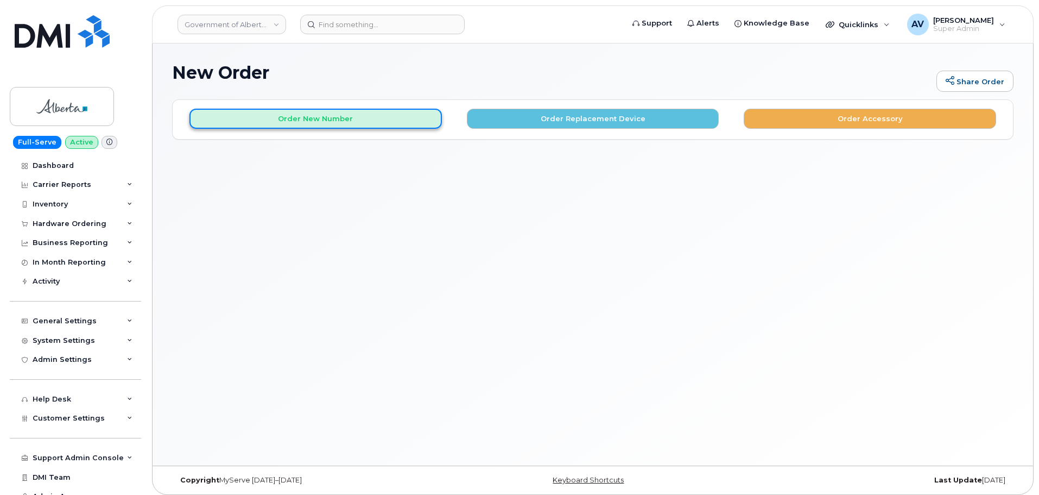
click at [347, 115] on button "Order New Number" at bounding box center [315, 119] width 252 height 20
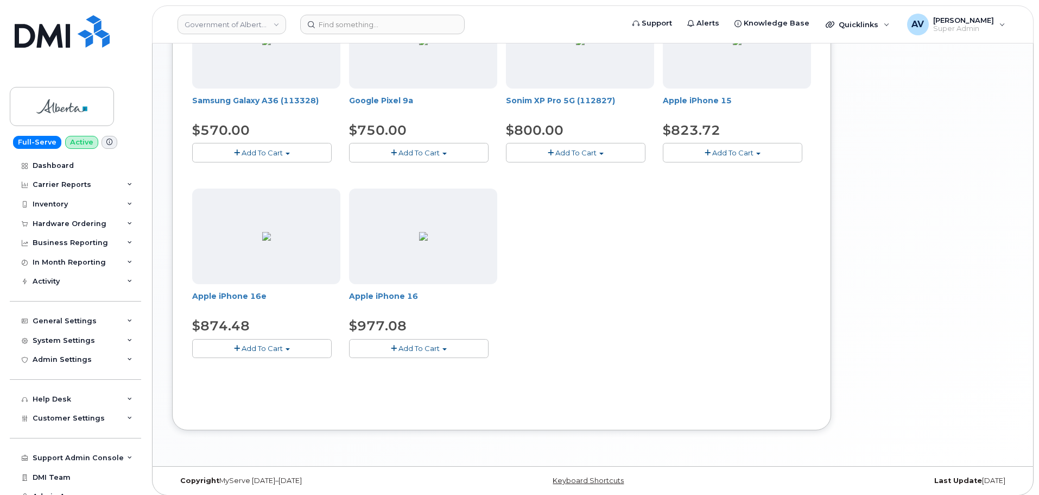
scroll to position [420, 0]
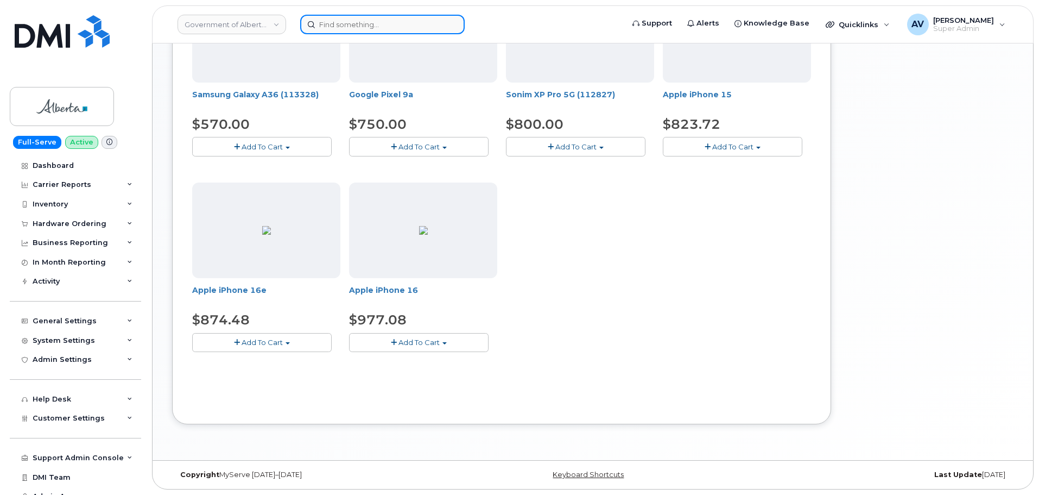
click at [396, 22] on input at bounding box center [382, 25] width 164 height 20
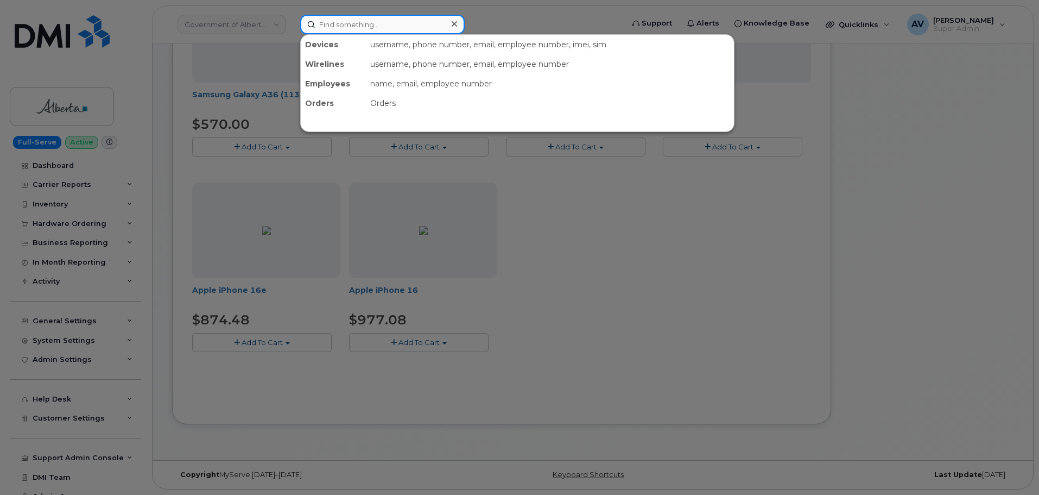
paste input "8646520835"
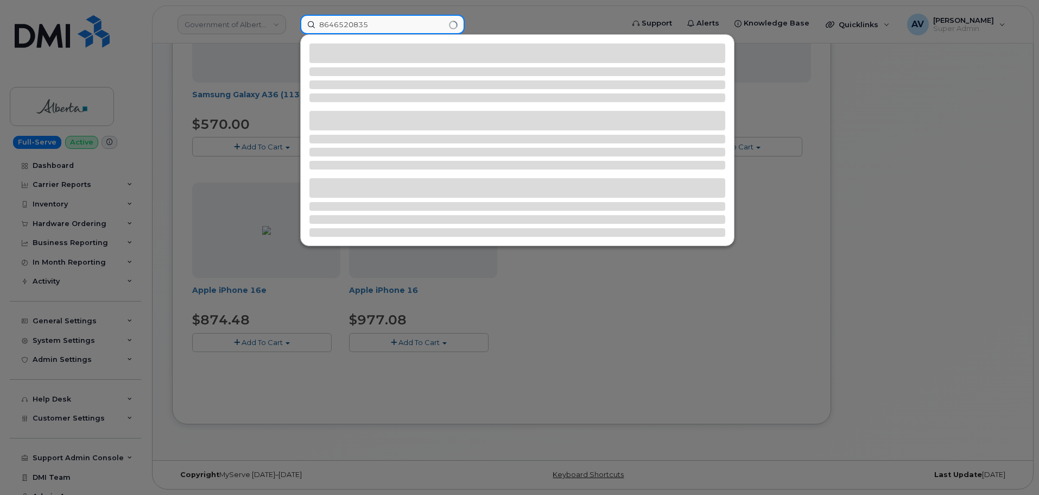
type input "8646520835"
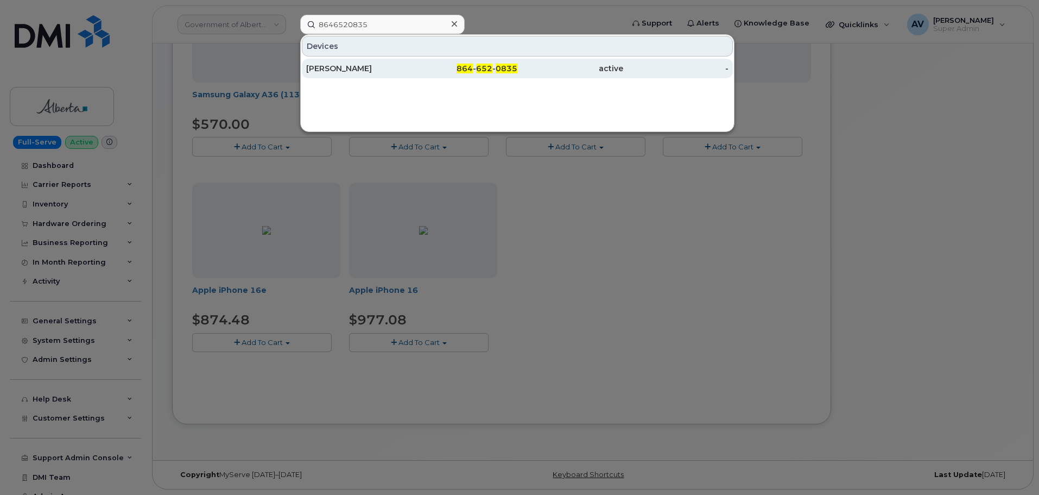
click at [396, 66] on div "[PERSON_NAME]" at bounding box center [359, 68] width 106 height 11
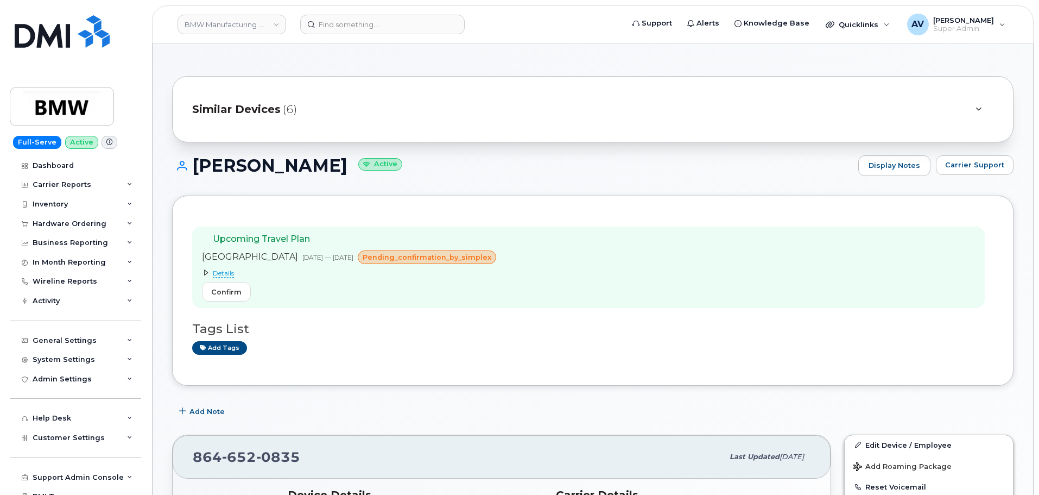
drag, startPoint x: 193, startPoint y: 163, endPoint x: 388, endPoint y: 167, distance: 194.9
click at [388, 167] on h1 "[PERSON_NAME] Active" at bounding box center [512, 165] width 681 height 19
copy h1 "[PERSON_NAME]"
